Goal: Task Accomplishment & Management: Manage account settings

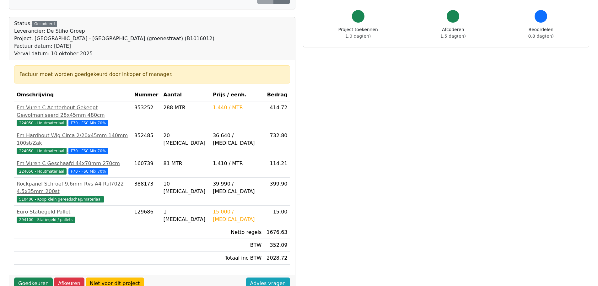
scroll to position [63, 0]
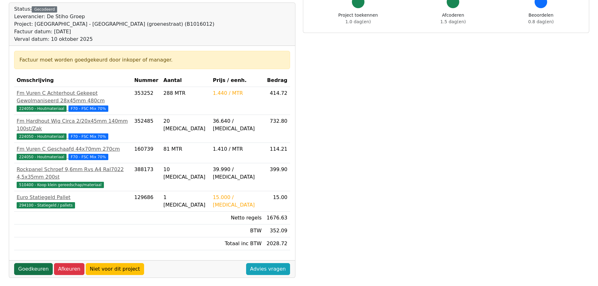
click at [29, 263] on link "Goedkeuren" at bounding box center [33, 269] width 39 height 12
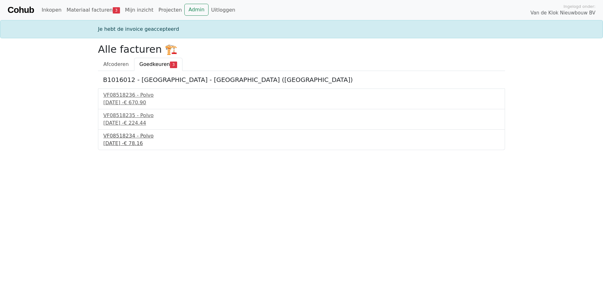
click at [133, 137] on div "VF08518234 - Polvo" at bounding box center [301, 136] width 396 height 8
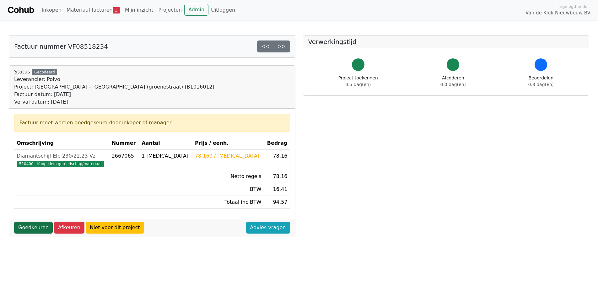
click at [28, 227] on link "Goedkeuren" at bounding box center [33, 228] width 39 height 12
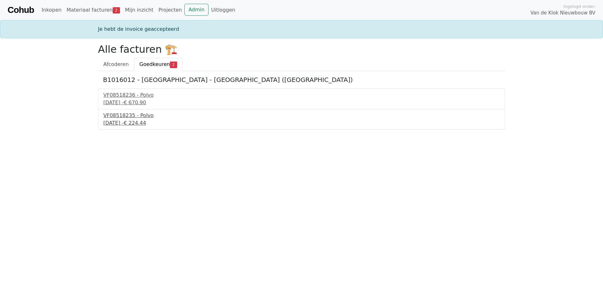
click at [125, 117] on div "VF08518235 - Polvo" at bounding box center [301, 116] width 396 height 8
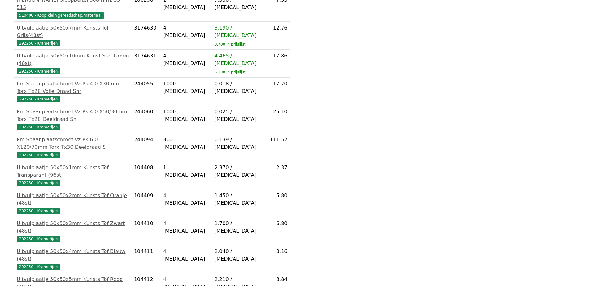
scroll to position [180, 0]
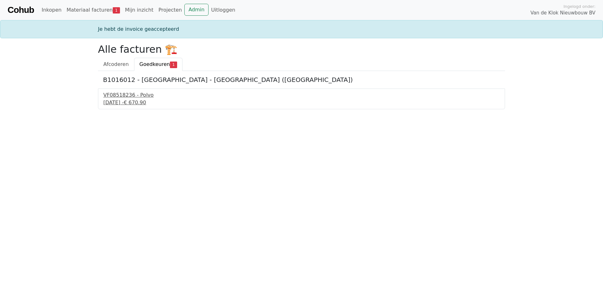
click at [117, 97] on div "VF08518236 - Polvo" at bounding box center [301, 95] width 396 height 8
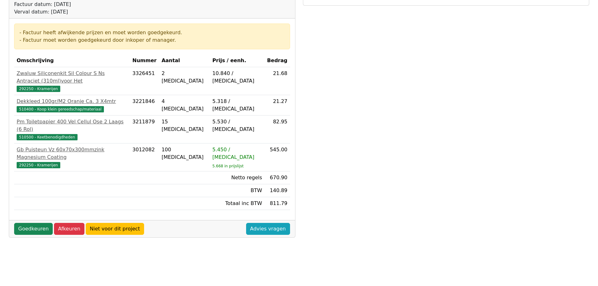
scroll to position [94, 0]
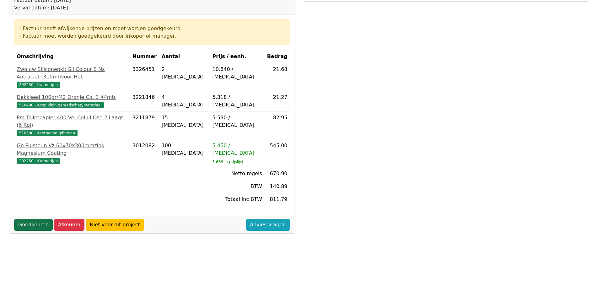
click at [34, 219] on link "Goedkeuren" at bounding box center [33, 225] width 39 height 12
